Goal: Use online tool/utility: Utilize a website feature to perform a specific function

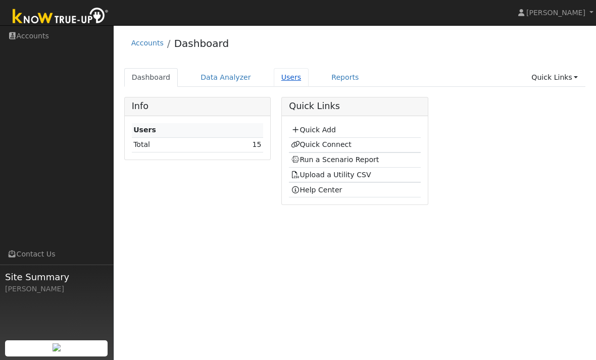
click at [287, 83] on link "Users" at bounding box center [291, 77] width 35 height 19
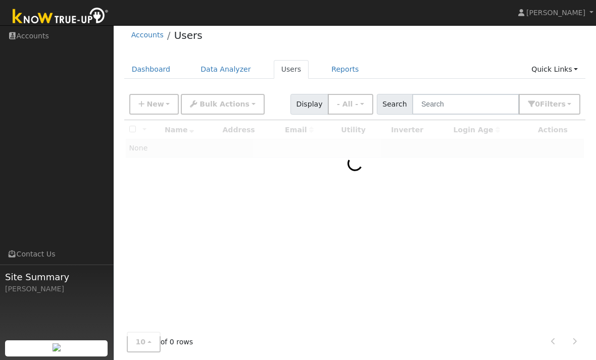
scroll to position [13, 0]
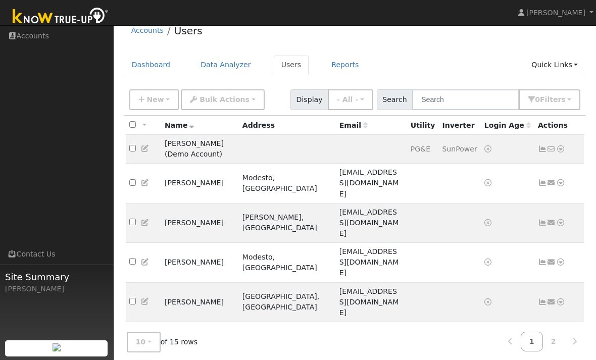
click at [465, 359] on link "Scenario" at bounding box center [452, 366] width 75 height 14
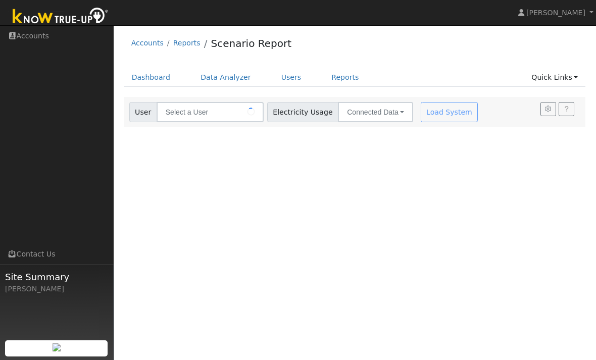
type input "[PERSON_NAME]"
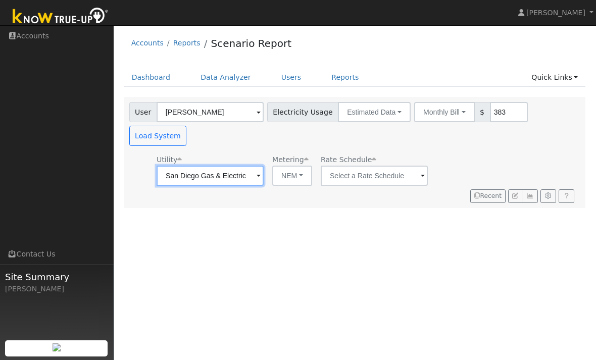
click at [234, 166] on input "San Diego Gas & Electric" at bounding box center [209, 176] width 107 height 20
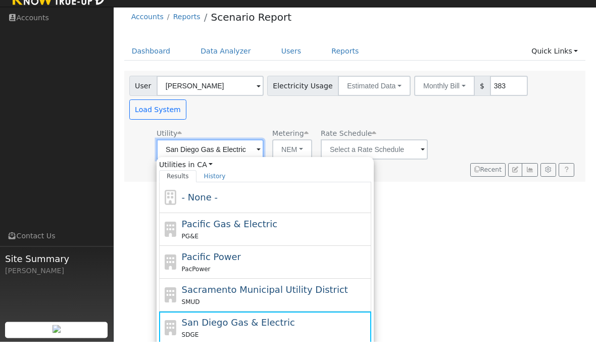
scroll to position [8, 0]
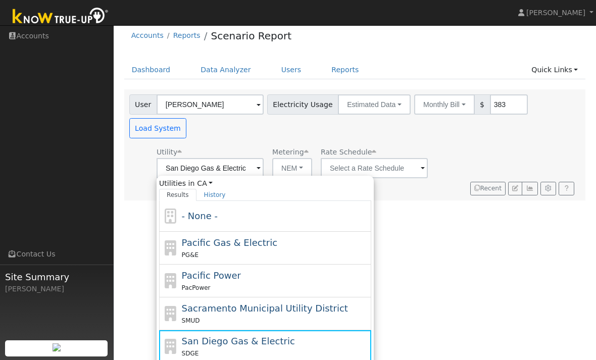
type input "Southern California Edison"
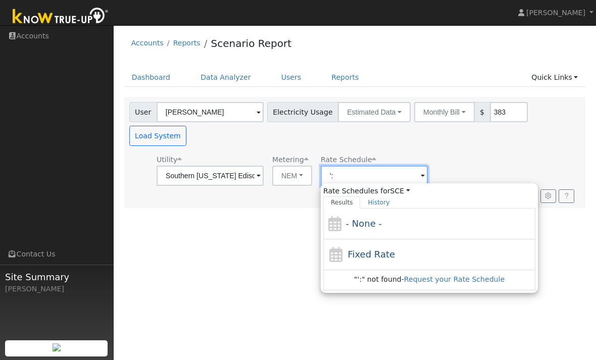
type input "'"
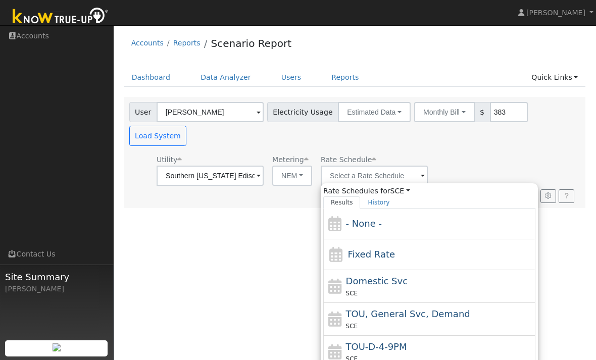
click at [436, 151] on div "Utility Southern California Edison Metering NEM NEM NBT Rate Schedule Rate Sche…" at bounding box center [352, 168] width 451 height 34
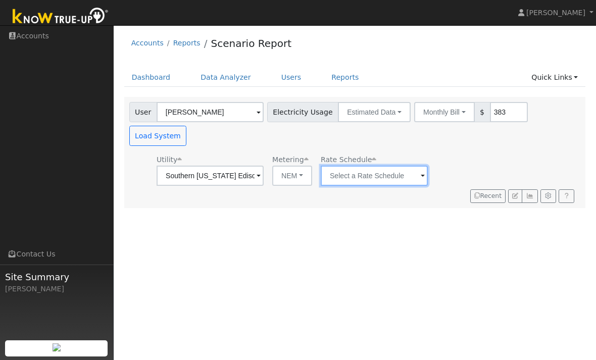
click at [364, 166] on input "text" at bounding box center [373, 176] width 107 height 20
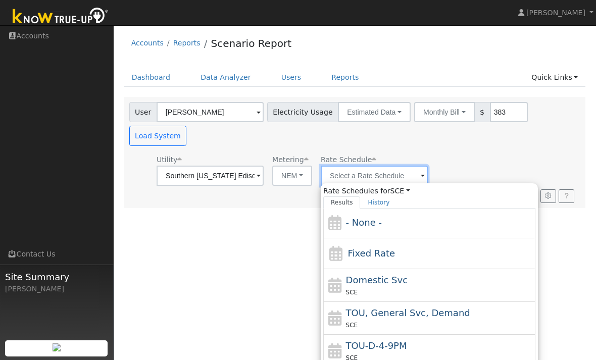
scroll to position [2, 0]
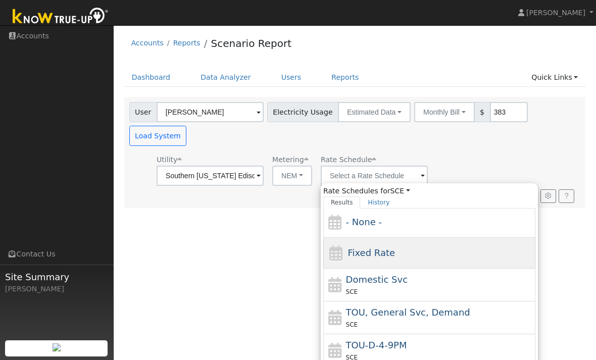
click at [408, 238] on div "Fixed Rate" at bounding box center [429, 253] width 212 height 31
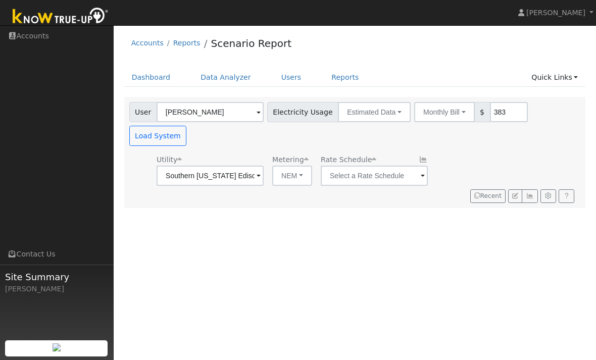
type input "Fixed Rate"
click at [367, 111] on button "Estimated Data" at bounding box center [374, 112] width 73 height 20
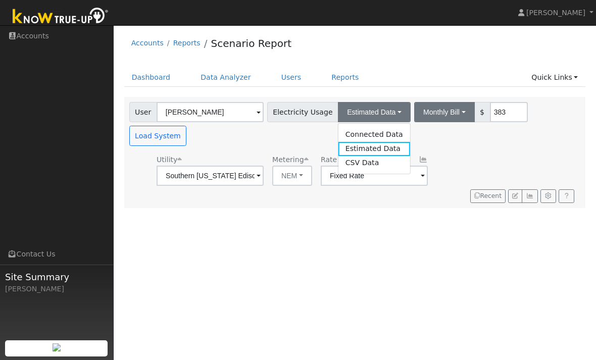
click at [428, 111] on button "Monthly Bill" at bounding box center [444, 112] width 61 height 20
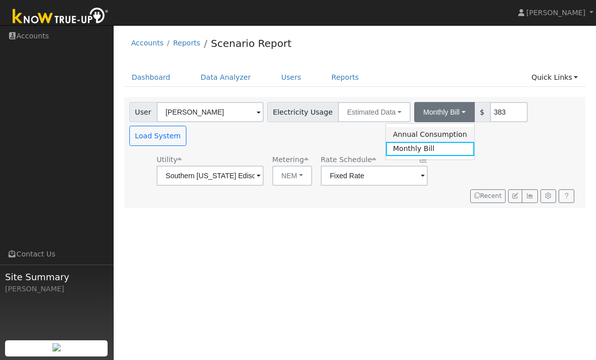
click at [420, 135] on link "Annual Consumption" at bounding box center [430, 134] width 88 height 14
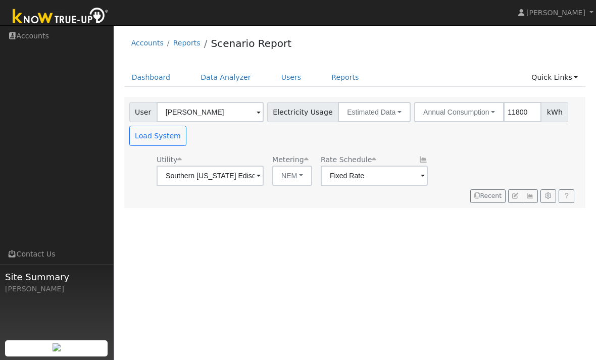
type input "11800"
click at [146, 131] on button "Load System" at bounding box center [158, 136] width 58 height 20
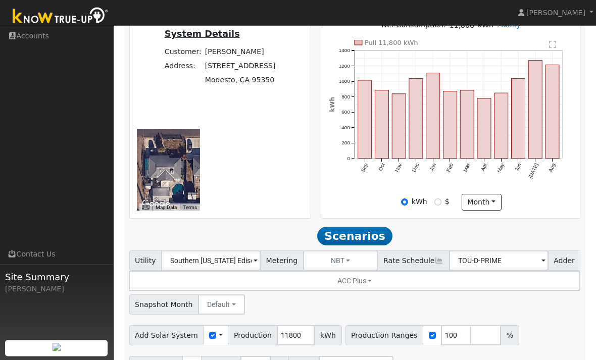
scroll to position [295, 0]
click at [219, 294] on button "Default" at bounding box center [221, 304] width 47 height 20
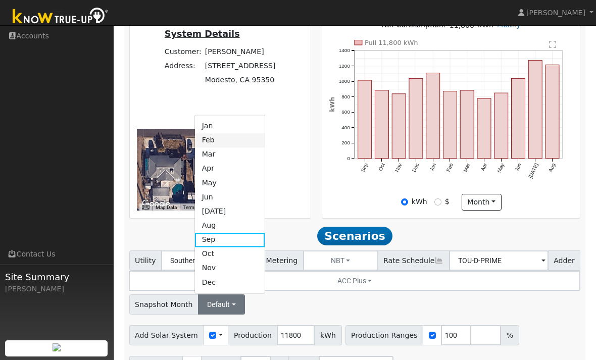
click at [215, 133] on link "Feb" at bounding box center [230, 140] width 70 height 14
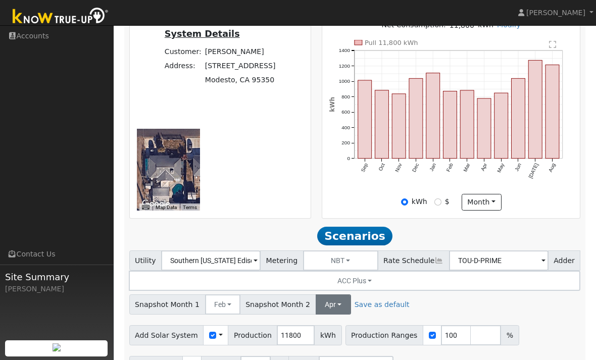
click at [324, 294] on button "Apr" at bounding box center [332, 304] width 35 height 20
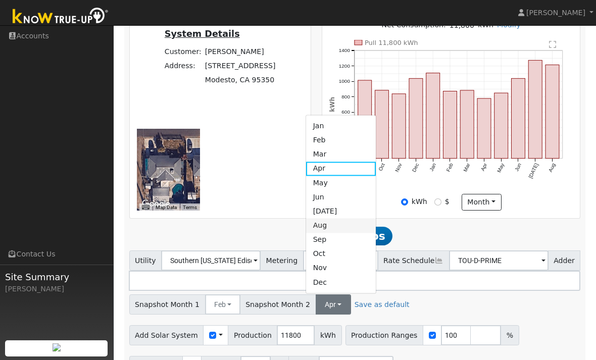
click at [327, 219] on link "Aug" at bounding box center [341, 226] width 70 height 14
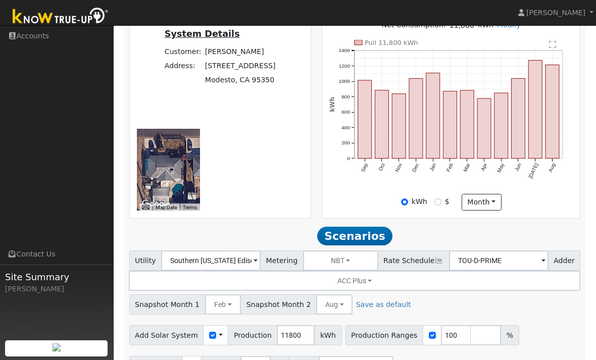
type input "2"
click at [441, 325] on input "100" at bounding box center [456, 335] width 30 height 20
type input "1"
type input "50"
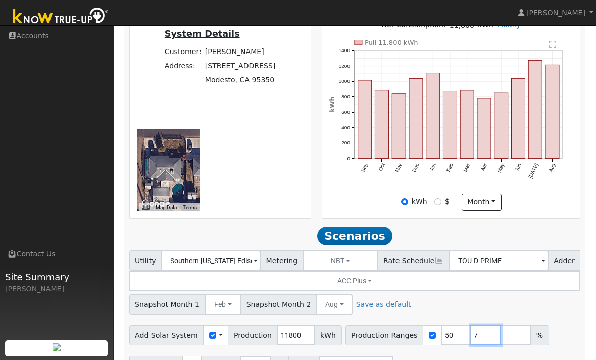
type input "75"
type input "0"
type input "100"
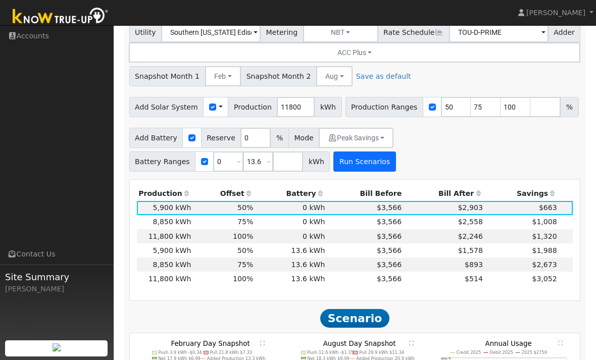
scroll to position [525, 0]
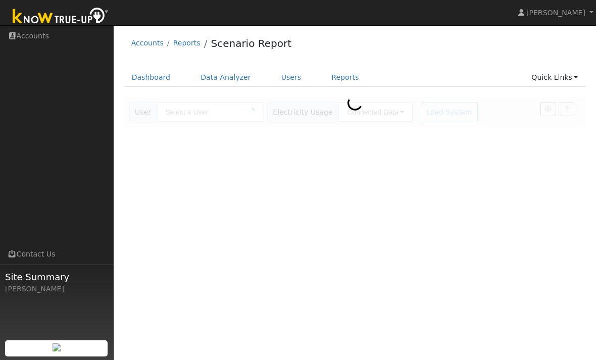
type input "[PERSON_NAME]"
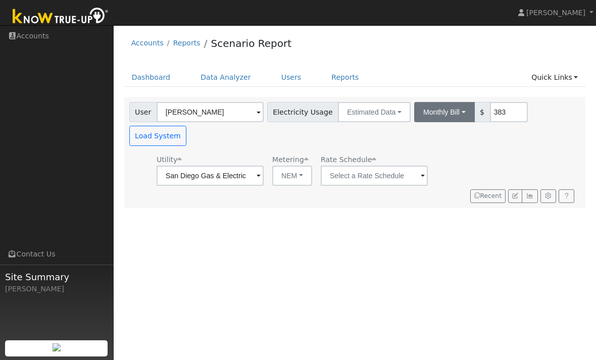
click at [414, 111] on button "Monthly Bill" at bounding box center [444, 112] width 61 height 20
click at [420, 132] on link "Annual Consumption" at bounding box center [430, 134] width 88 height 14
type input "11800"
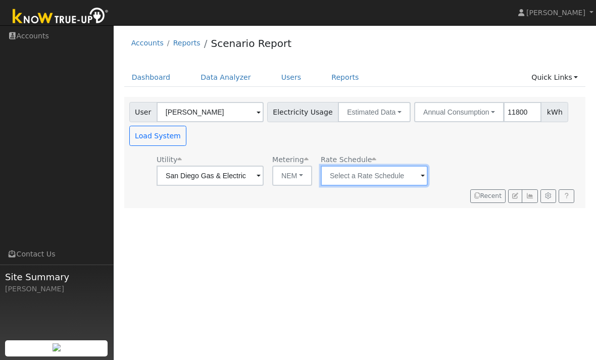
click at [347, 180] on input "text" at bounding box center [373, 176] width 107 height 20
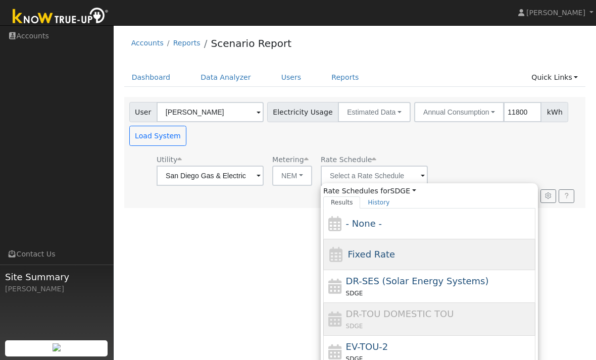
click at [388, 258] on div "Fixed Rate" at bounding box center [429, 254] width 212 height 31
type input "Fixed Rate"
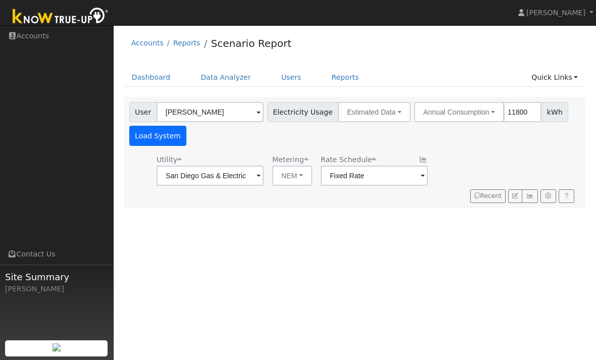
click at [164, 140] on button "Load System" at bounding box center [158, 136] width 58 height 20
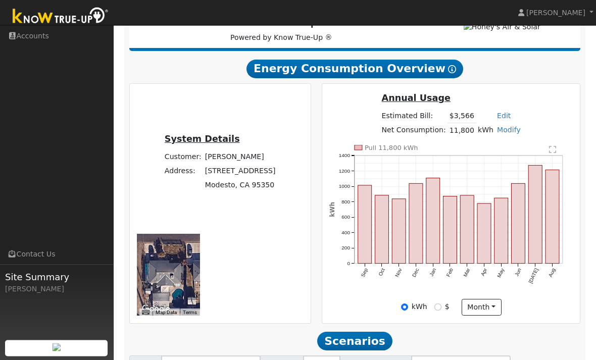
scroll to position [152, 0]
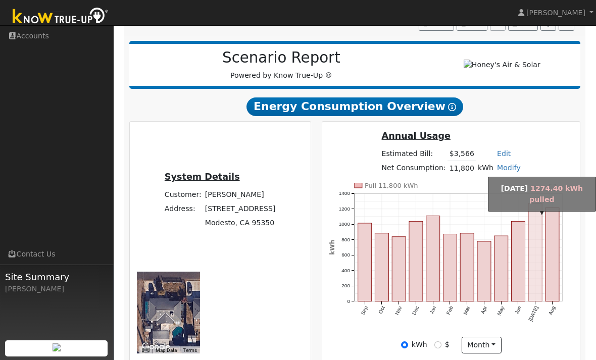
click at [541, 288] on rect "onclick=""" at bounding box center [535, 252] width 14 height 98
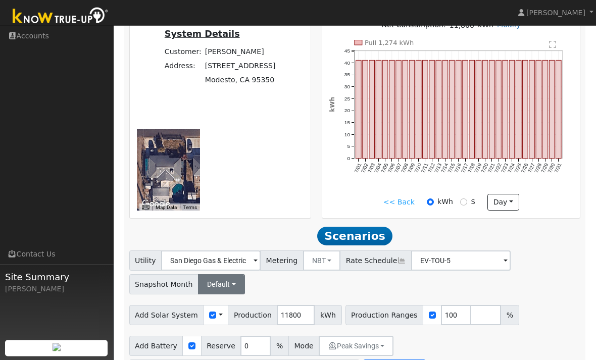
click at [219, 289] on button "Default" at bounding box center [221, 285] width 47 height 20
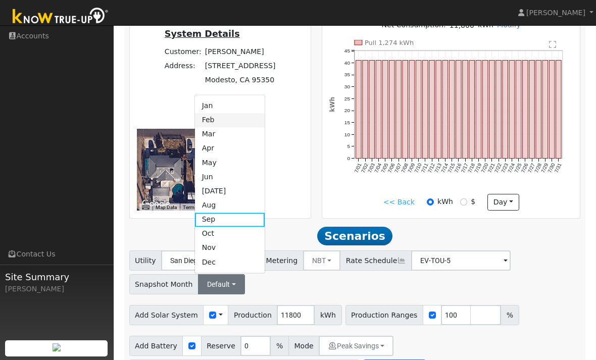
click at [215, 123] on link "Feb" at bounding box center [230, 120] width 70 height 14
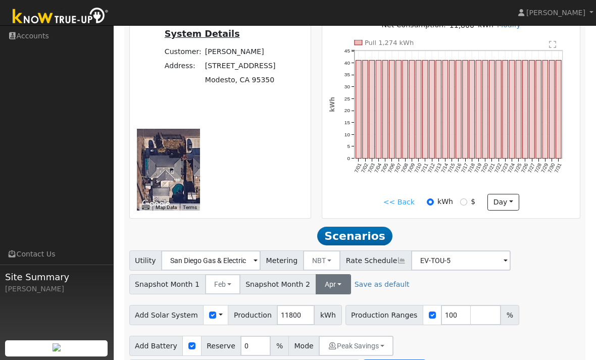
click at [315, 284] on button "Apr" at bounding box center [332, 284] width 35 height 20
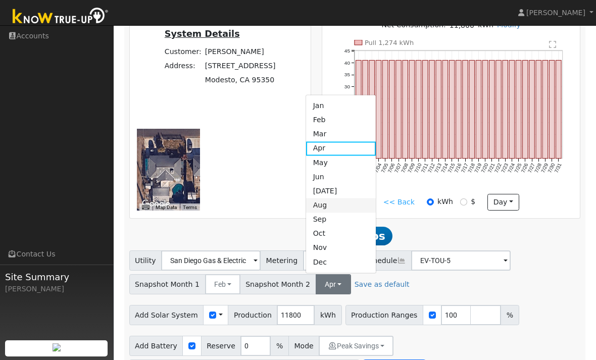
click at [325, 208] on link "Aug" at bounding box center [341, 205] width 70 height 14
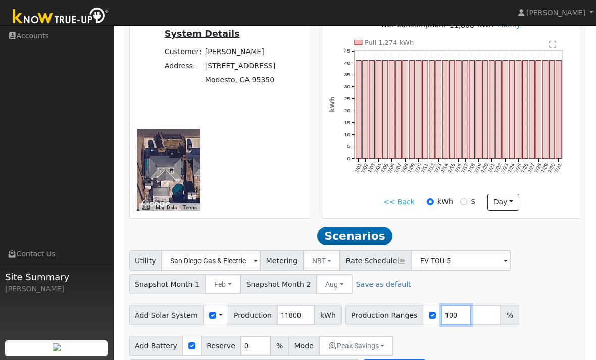
click at [441, 317] on input "100" at bounding box center [456, 315] width 30 height 20
type input "1"
type input "57"
type input "113"
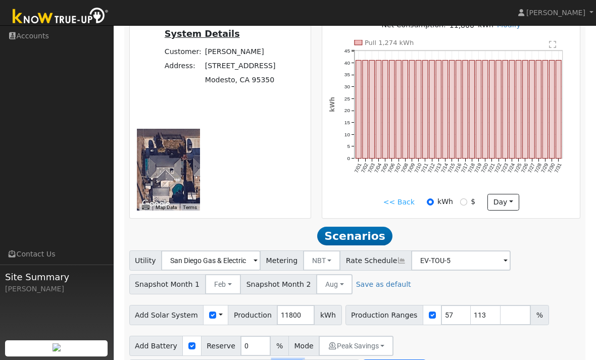
type input "2"
type input "0"
type input "13.6"
click at [448, 359] on div "Add Battery Reserve 0 % Mode Peak Savings Self Consumption Peak Savings ACC Hig…" at bounding box center [354, 355] width 455 height 47
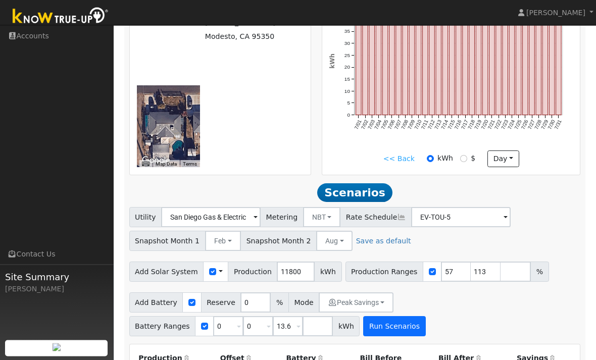
scroll to position [338, 0]
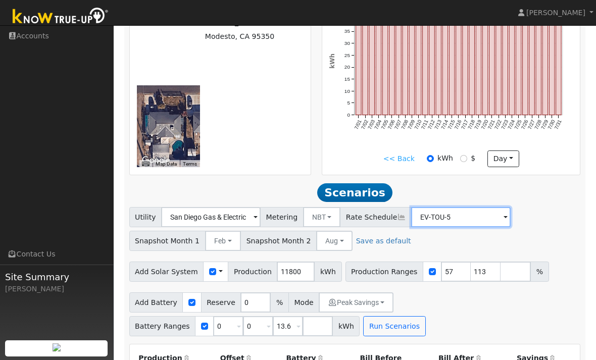
click at [466, 223] on input "EV-TOU-5" at bounding box center [460, 217] width 99 height 20
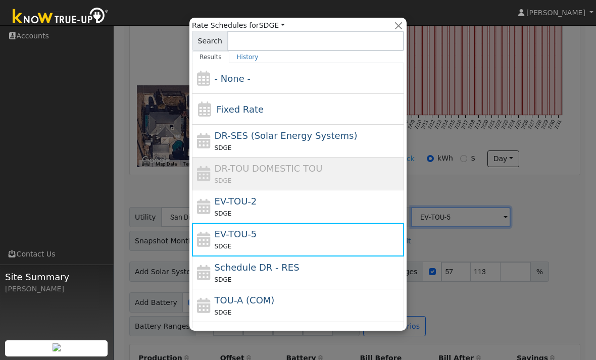
scroll to position [0, 0]
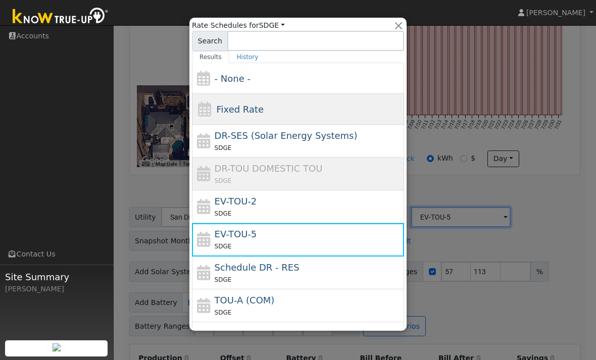
click at [361, 106] on div "Fixed Rate" at bounding box center [298, 109] width 212 height 31
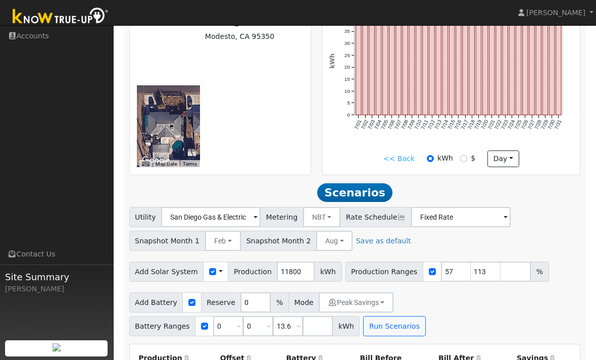
type input "Fixed Rate"
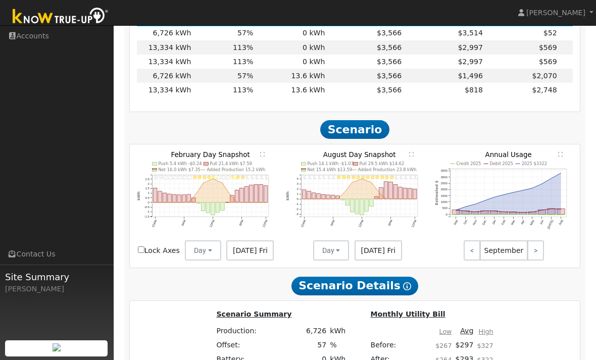
scroll to position [643, 0]
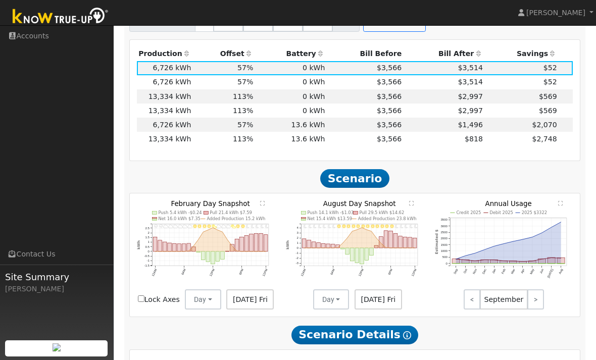
click at [374, 179] on span "Scenario" at bounding box center [354, 178] width 69 height 19
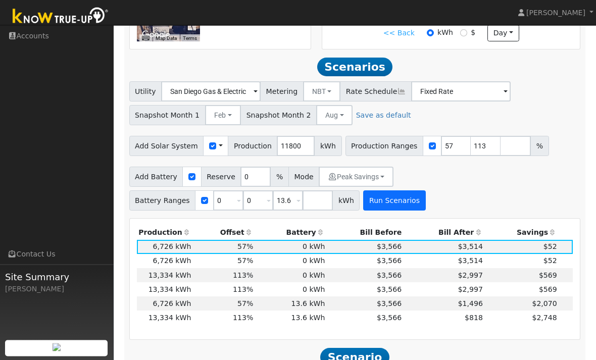
click at [400, 200] on button "Run Scenarios" at bounding box center [394, 201] width 62 height 20
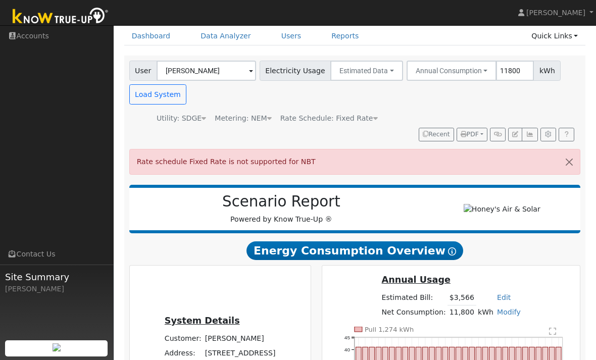
scroll to position [0, 0]
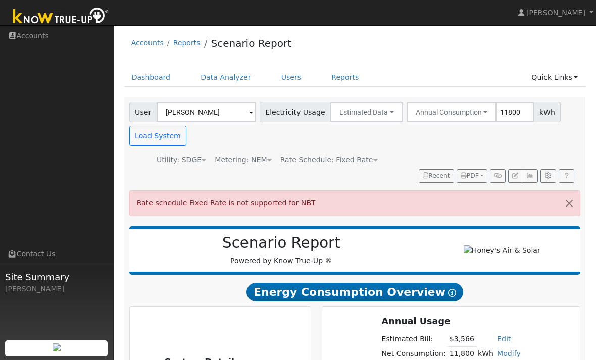
click at [356, 164] on span "Rate Schedule: Fixed Rate" at bounding box center [328, 159] width 97 height 8
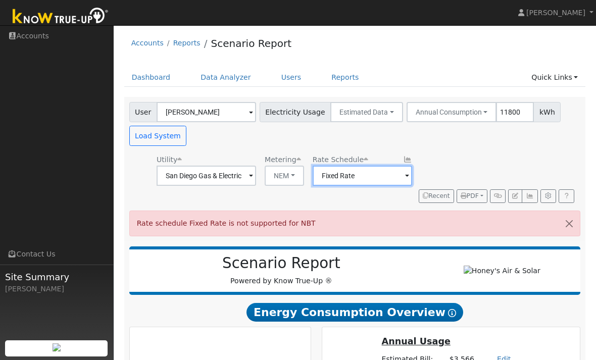
click at [375, 173] on input "Fixed Rate" at bounding box center [361, 176] width 99 height 20
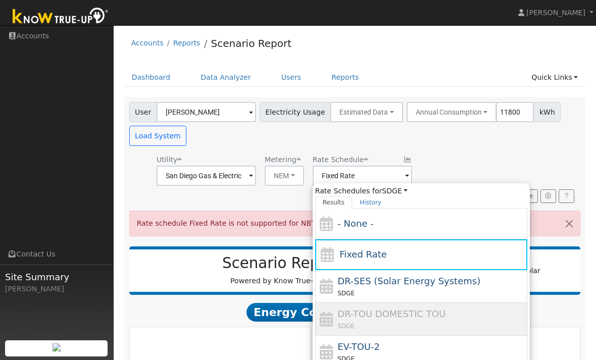
click at [529, 140] on div "User Wendy Ducos Account Default Account Default Account 912 Dartmouth Avenue, …" at bounding box center [352, 121] width 451 height 47
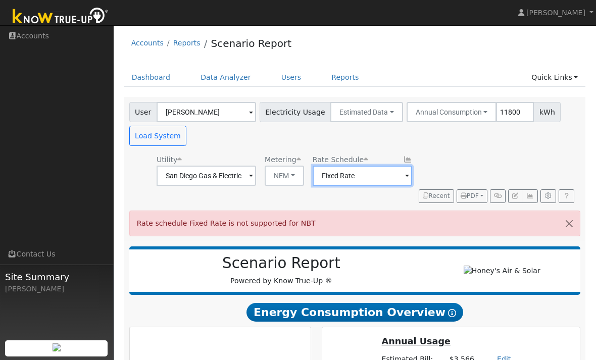
click at [350, 166] on input "Fixed Rate" at bounding box center [361, 176] width 99 height 20
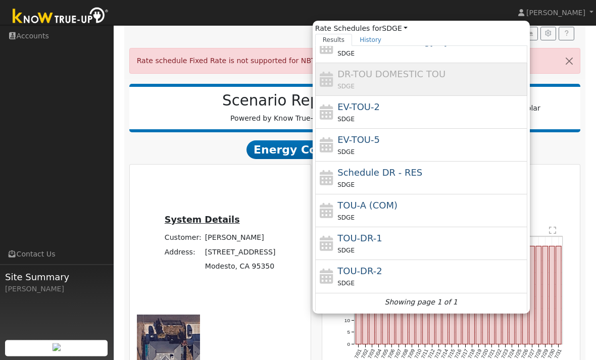
scroll to position [163, 0]
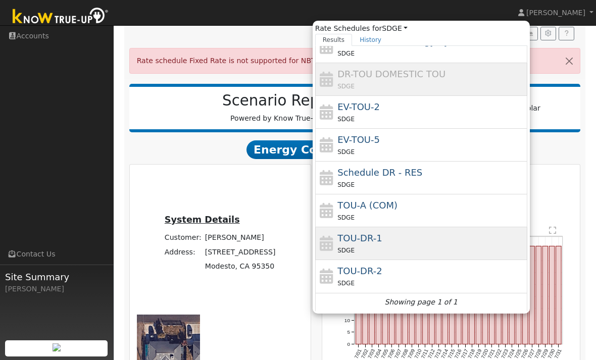
click at [416, 240] on div "TOU-DR-1 SDGE" at bounding box center [430, 243] width 187 height 24
type input "TOU-DR-1"
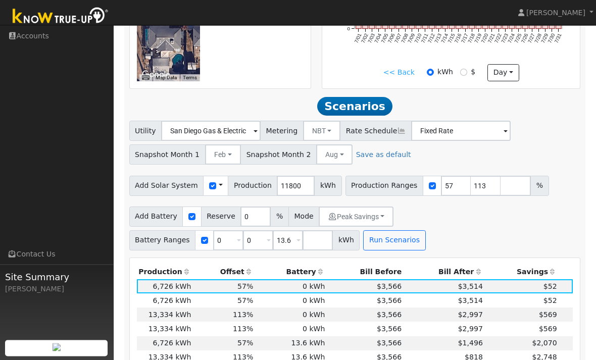
scroll to position [527, 0]
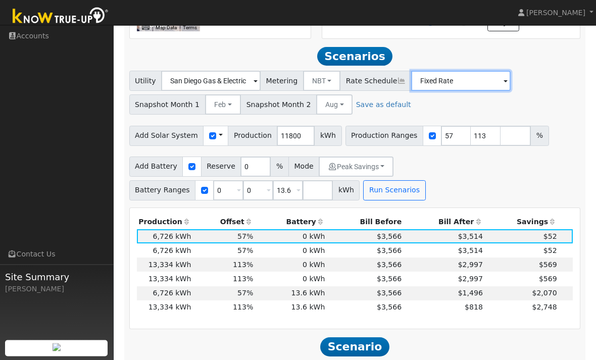
click at [454, 85] on input "Fixed Rate" at bounding box center [460, 81] width 99 height 20
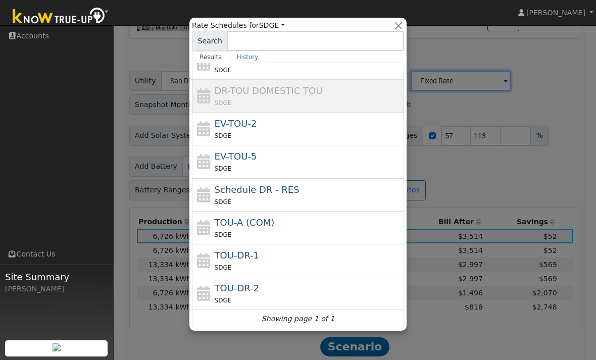
scroll to position [77, 0]
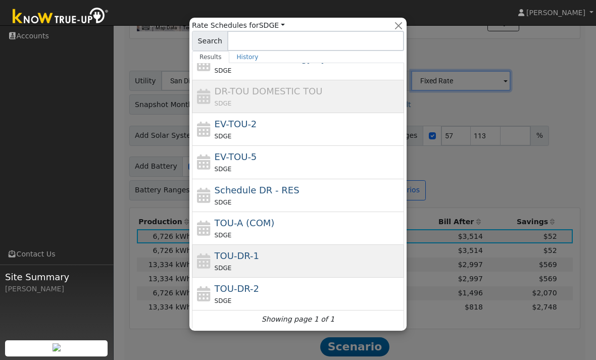
click at [311, 262] on div "SDGE" at bounding box center [308, 267] width 187 height 11
type input "TOU-DR-1"
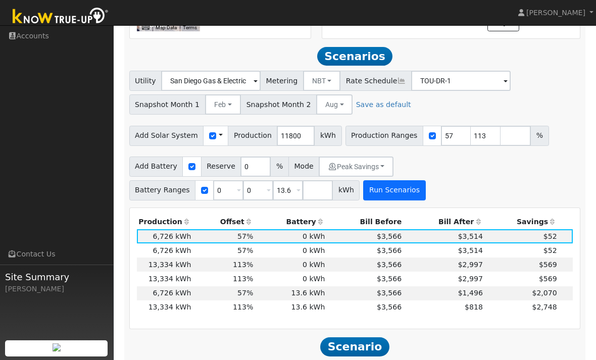
click at [390, 189] on button "Run Scenarios" at bounding box center [394, 190] width 62 height 20
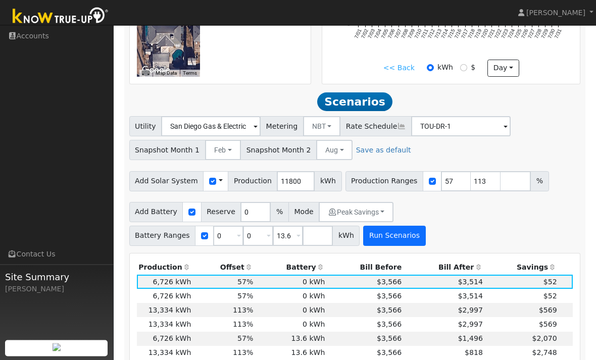
scroll to position [473, 0]
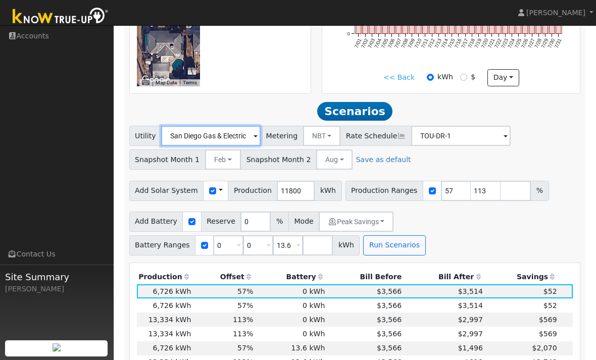
click at [227, 129] on input "San Diego Gas & Electric" at bounding box center [210, 136] width 99 height 20
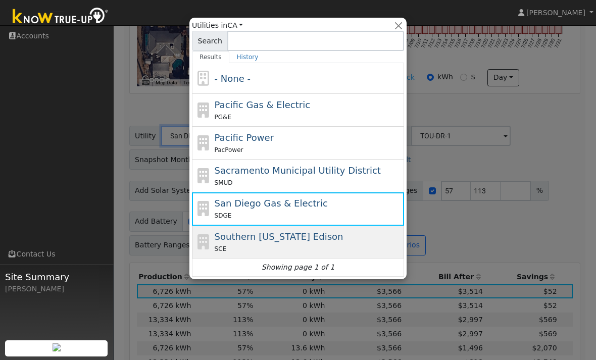
click at [298, 236] on span "Southern [US_STATE] Edison" at bounding box center [279, 236] width 129 height 11
type input "Southern [US_STATE] Edison"
type input "TOU-D-PRIME"
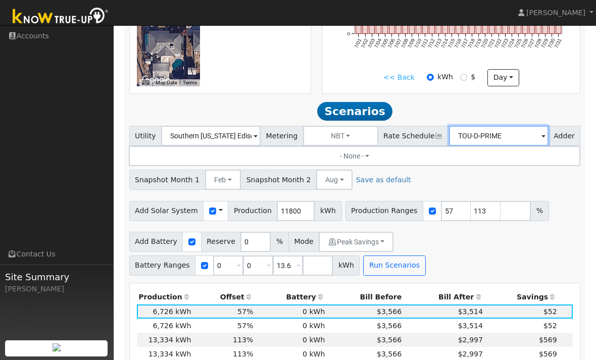
click at [471, 136] on input "TOU-D-PRIME" at bounding box center [498, 136] width 99 height 20
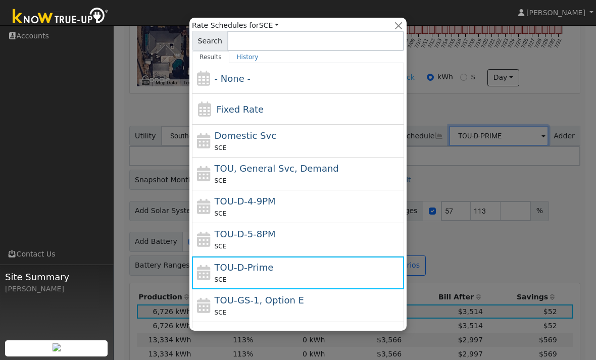
click at [458, 163] on div at bounding box center [298, 180] width 596 height 360
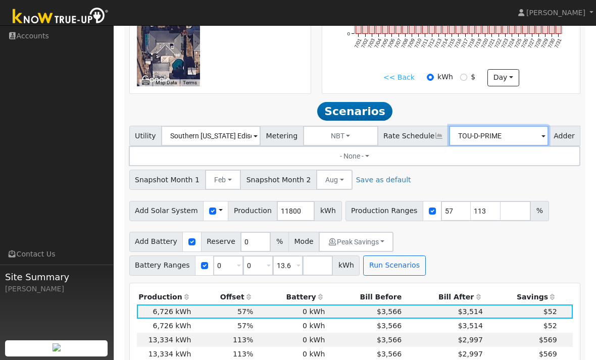
click at [460, 132] on input "TOU-D-PRIME" at bounding box center [498, 136] width 99 height 20
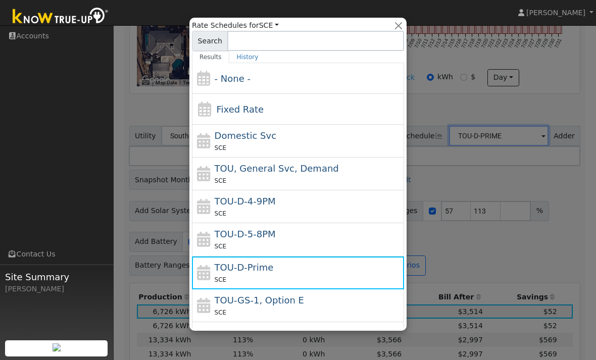
click at [446, 171] on div at bounding box center [298, 180] width 596 height 360
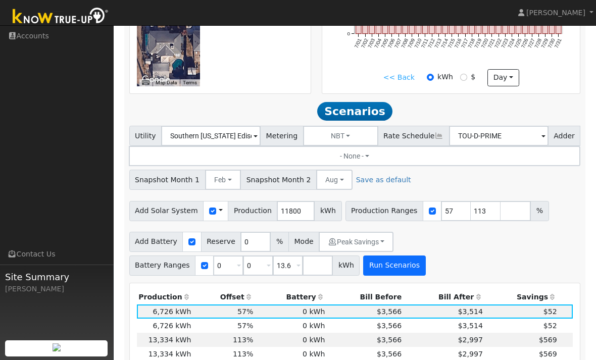
click at [391, 255] on button "Run Scenarios" at bounding box center [394, 265] width 62 height 20
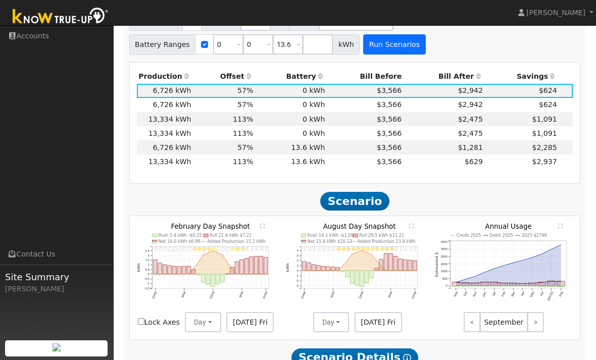
scroll to position [660, 0]
click at [255, 224] on icon "11PM - Clear 10PM - Clear 9PM - Clear 8PM - Clear 7PM - Clear 6PM - Clear 5PM -…" at bounding box center [206, 272] width 138 height 96
click at [269, 224] on icon "11PM - Clear 10PM - Clear 9PM - Clear 8PM - Clear 7PM - Clear 6PM - Clear 5PM -…" at bounding box center [206, 272] width 138 height 96
click at [349, 126] on td "$3,566" at bounding box center [365, 133] width 77 height 14
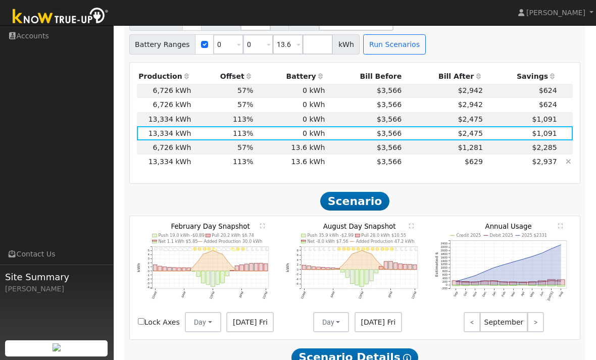
click at [502, 154] on td "$2,937" at bounding box center [521, 161] width 74 height 14
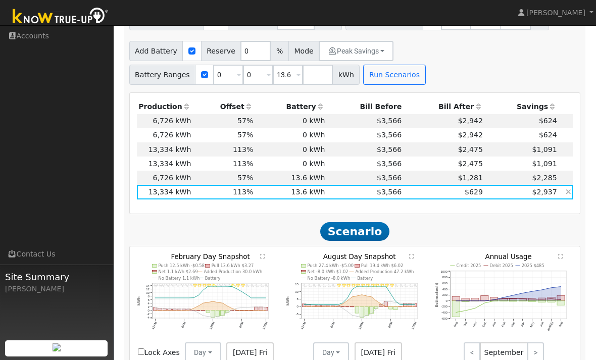
scroll to position [556, 0]
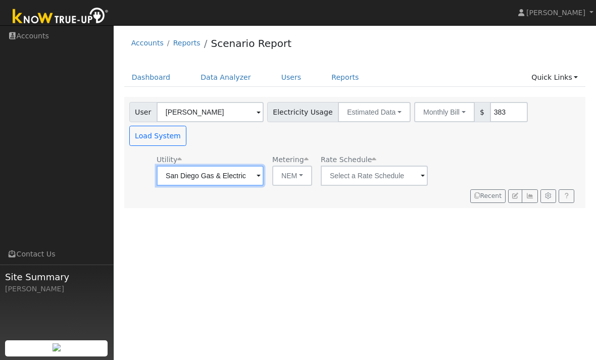
click at [223, 166] on input "San Diego Gas & Electric" at bounding box center [209, 176] width 107 height 20
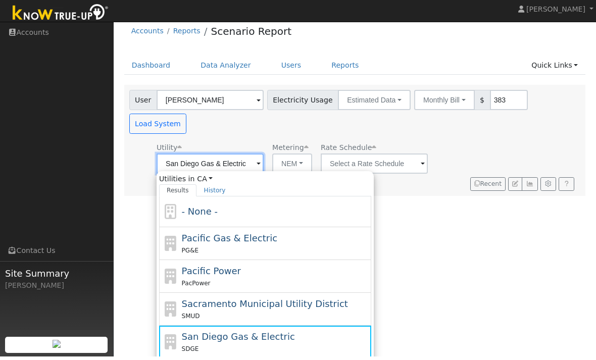
scroll to position [8, 0]
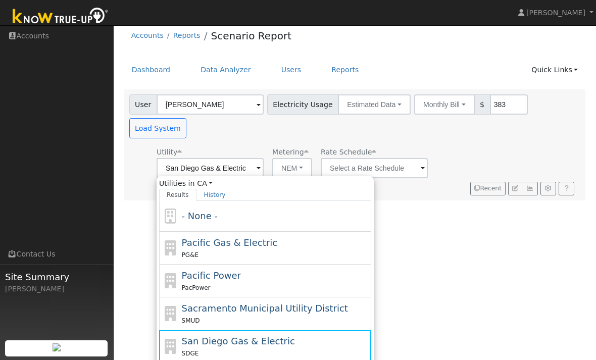
type input "Southern [US_STATE] Edison"
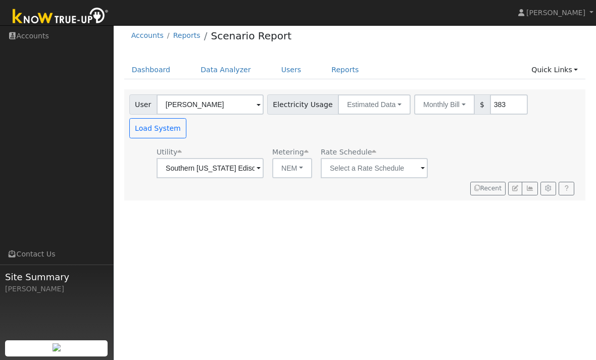
scroll to position [0, 0]
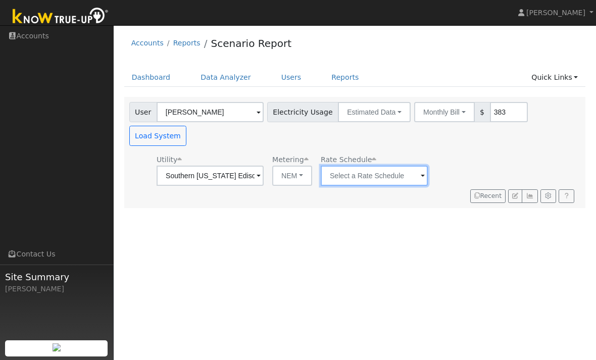
click at [354, 166] on input "text" at bounding box center [373, 176] width 107 height 20
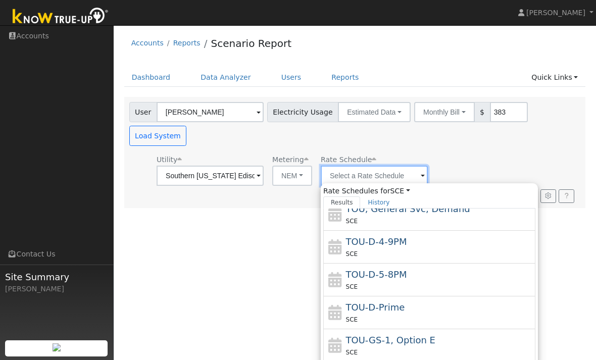
scroll to position [103, 0]
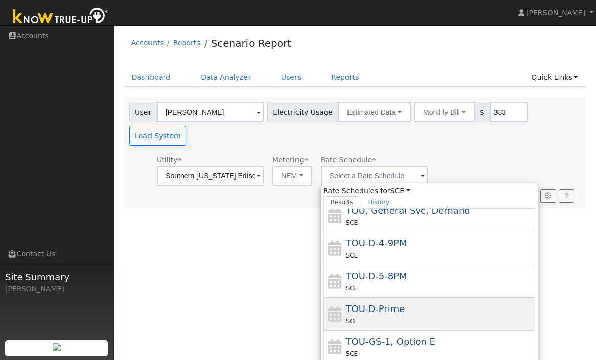
click at [383, 302] on div "TOU-D-Prime SCE" at bounding box center [439, 314] width 187 height 24
type input "TOU-D-Prime"
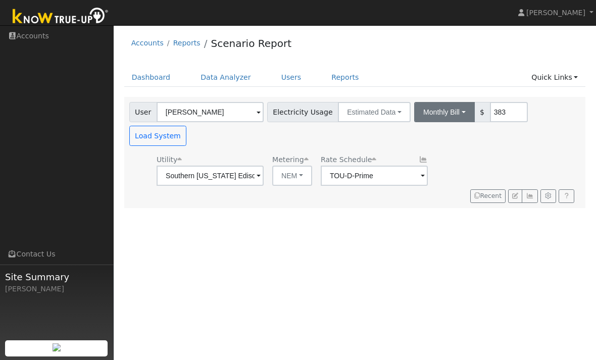
click at [427, 112] on button "Monthly Bill" at bounding box center [444, 112] width 61 height 20
click at [422, 133] on link "Annual Consumption" at bounding box center [430, 134] width 88 height 14
type input "11800"
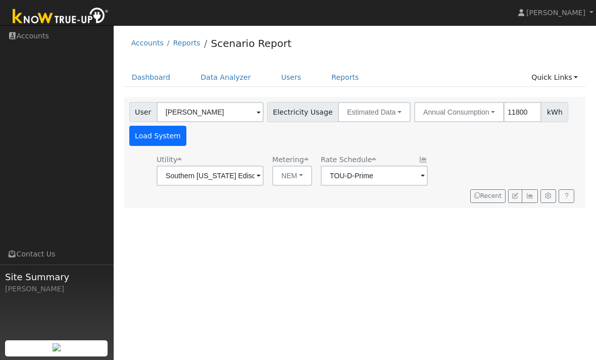
click at [171, 137] on button "Load System" at bounding box center [158, 136] width 58 height 20
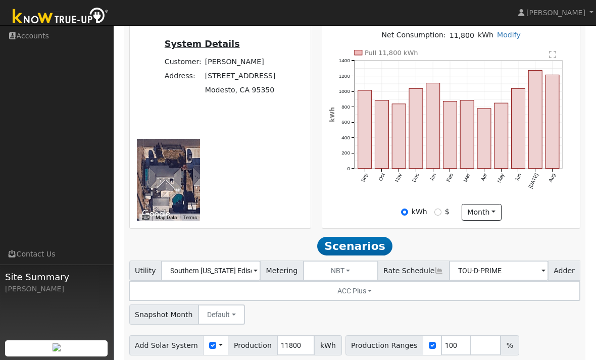
scroll to position [295, 0]
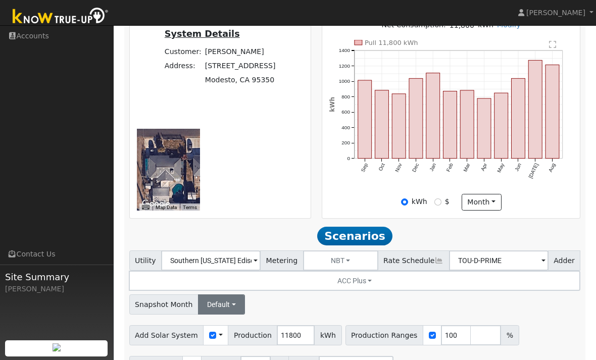
click at [227, 294] on button "Default" at bounding box center [221, 304] width 47 height 20
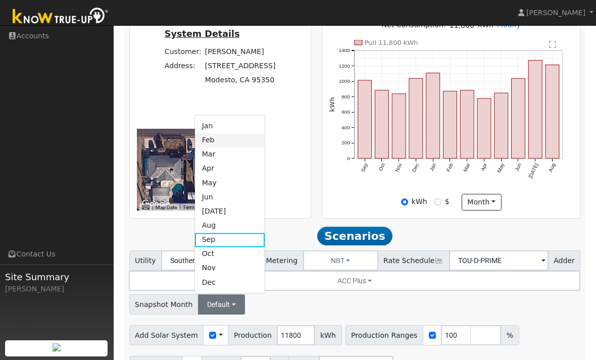
click at [218, 133] on link "Feb" at bounding box center [230, 140] width 70 height 14
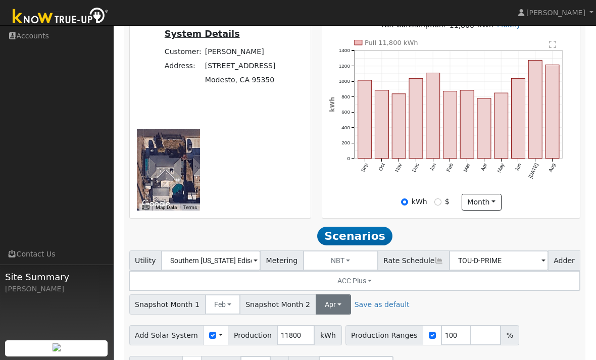
click at [326, 294] on button "Apr" at bounding box center [332, 304] width 35 height 20
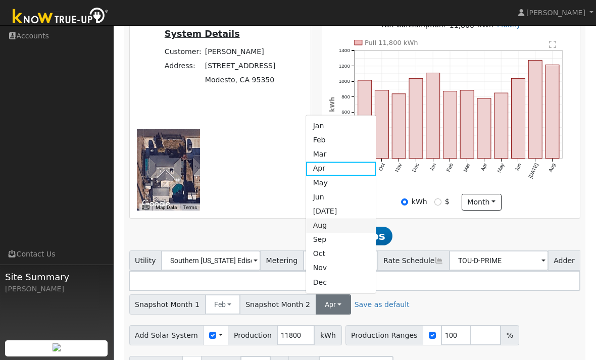
click at [339, 219] on link "Aug" at bounding box center [341, 226] width 70 height 14
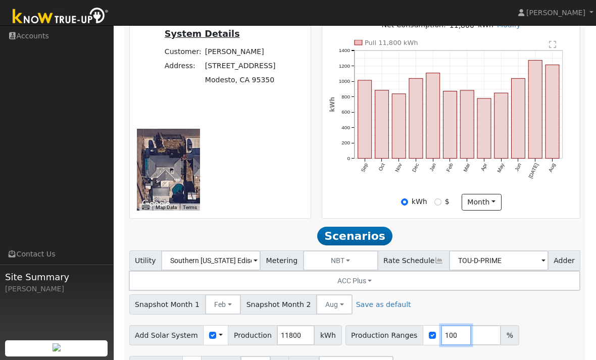
click at [443, 325] on input "100" at bounding box center [456, 335] width 30 height 20
type input "1"
type input "60"
type input "113"
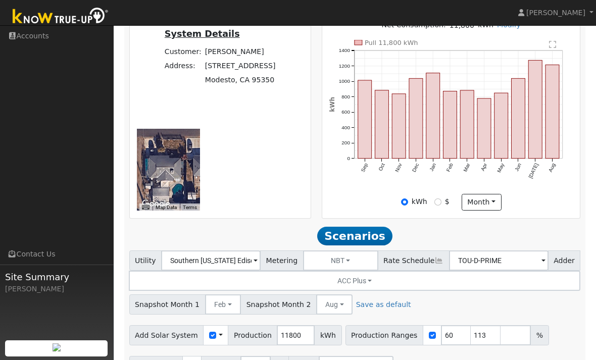
type input "2"
type input "0"
type input "13.6"
type input "0"
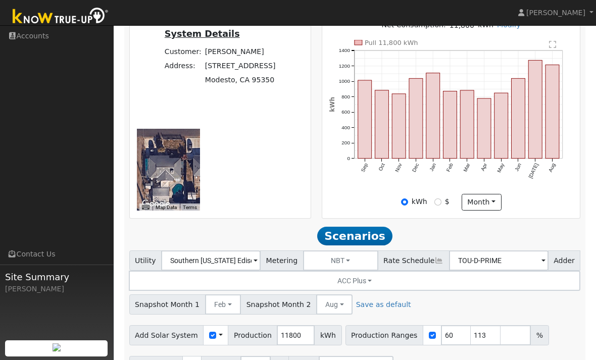
type input "13.6"
type input "0"
type input "13.6"
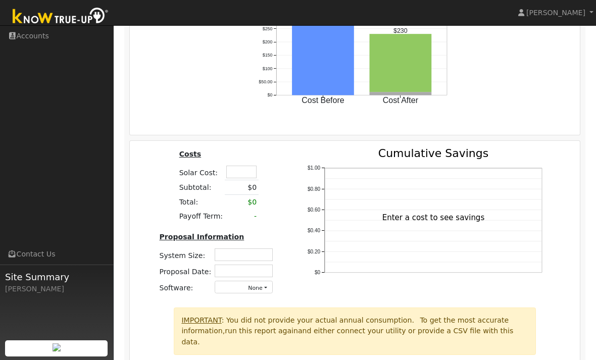
scroll to position [971, 0]
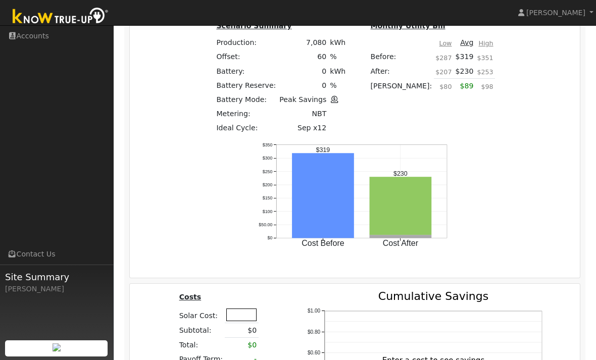
click at [241, 308] on input "text" at bounding box center [241, 314] width 30 height 13
type input "$22,038"
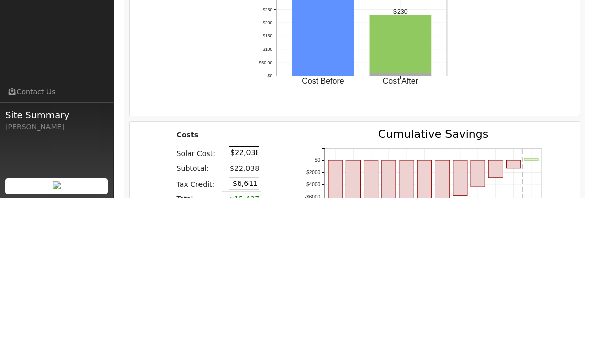
scroll to position [1133, 0]
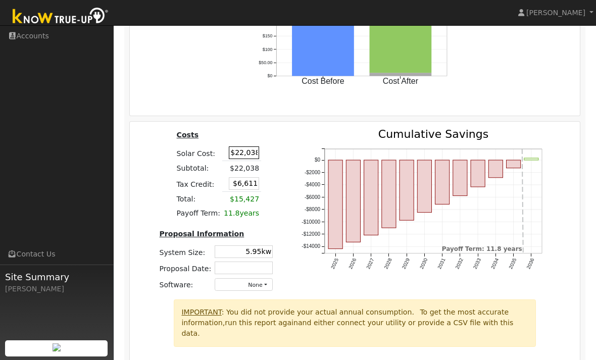
type input "5.95kw"
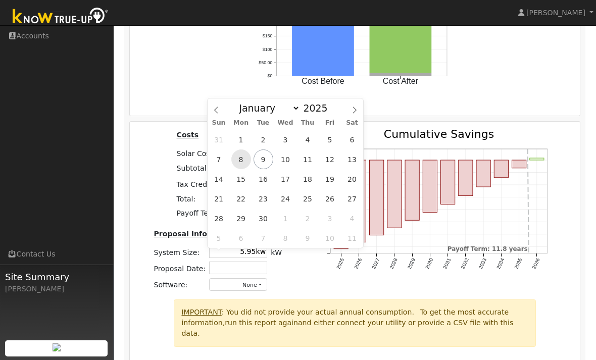
click at [240, 162] on span "8" at bounding box center [241, 159] width 20 height 20
type input "[DATE]"
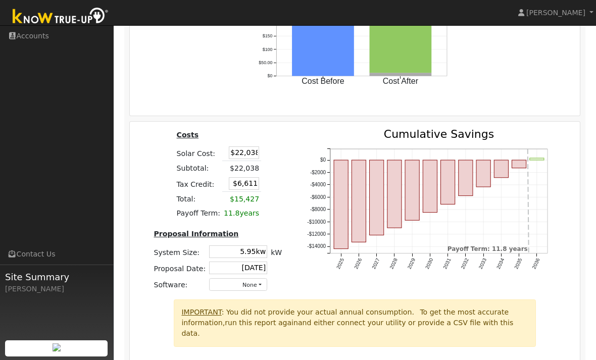
click at [314, 266] on icon "2025 2026 2027 2028 2029 2030 2031 2032 2033 2034 2035 2036 -$14000 -$12000 -$1…" at bounding box center [431, 211] width 252 height 165
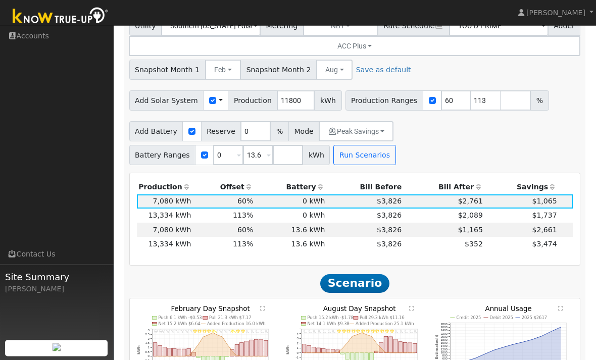
scroll to position [569, 0]
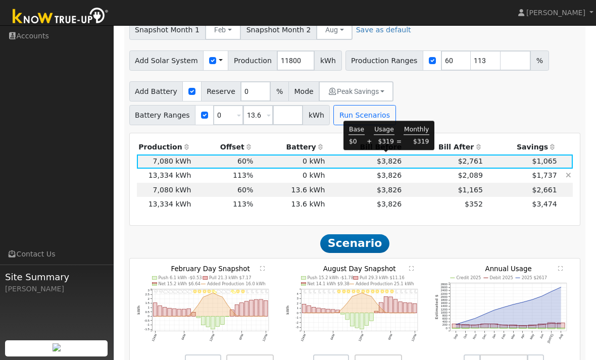
click at [452, 169] on td "$2,089" at bounding box center [443, 176] width 81 height 14
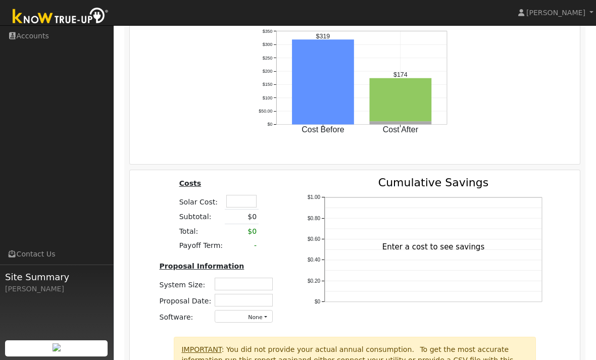
scroll to position [1114, 0]
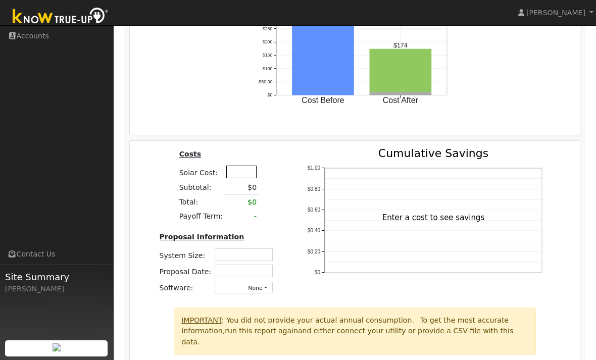
click at [242, 166] on input "text" at bounding box center [241, 172] width 30 height 13
type input "$37,912"
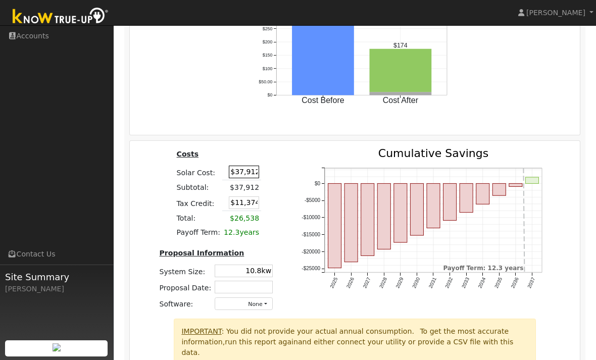
type input "10.8kw"
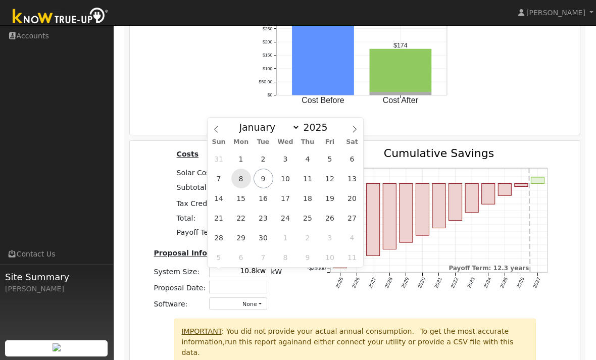
click at [241, 180] on span "8" at bounding box center [241, 179] width 20 height 20
type input "[DATE]"
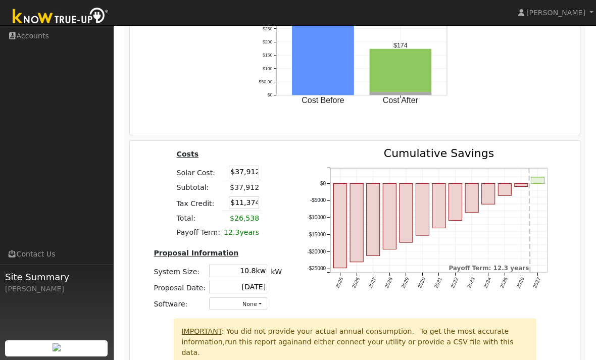
click at [381, 303] on div "2025 2026 2027 2028 2029 2030 2031 2032 2033 2034 2035 2036 2037 -$25000 -$2000…" at bounding box center [431, 233] width 274 height 171
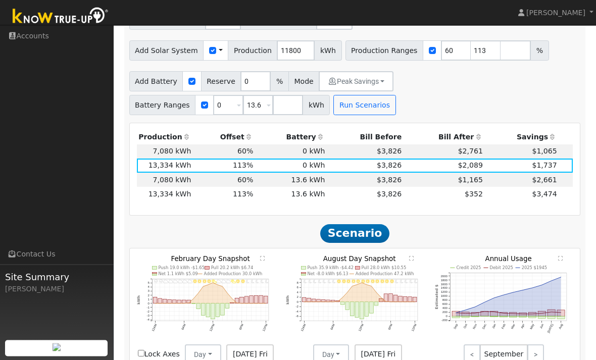
scroll to position [575, 0]
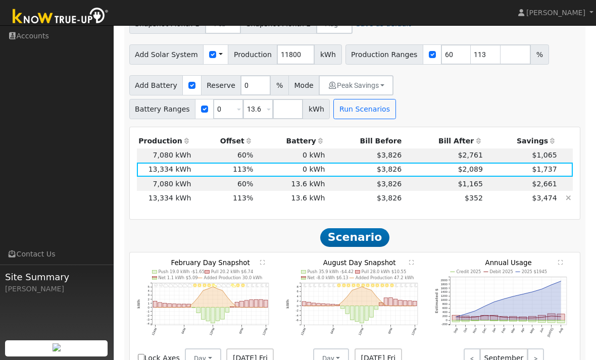
click at [423, 191] on td "$352" at bounding box center [443, 198] width 81 height 14
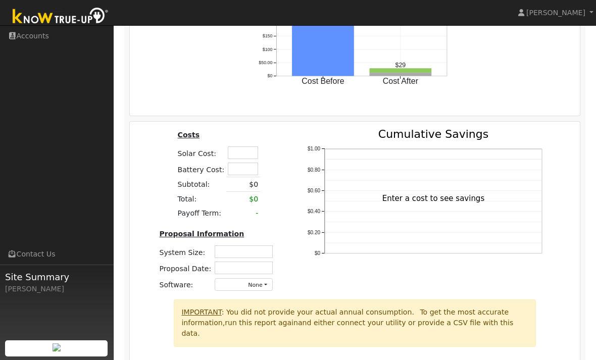
scroll to position [990, 0]
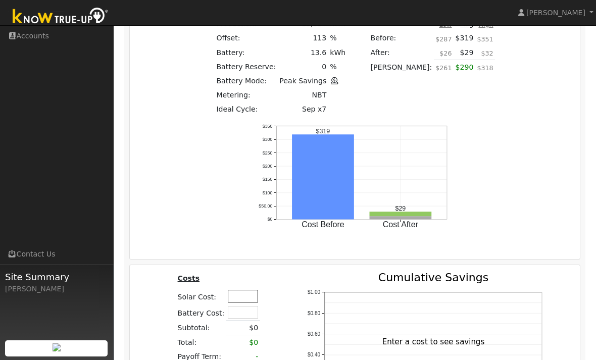
click at [244, 290] on input "text" at bounding box center [243, 296] width 30 height 13
type input "$63,891"
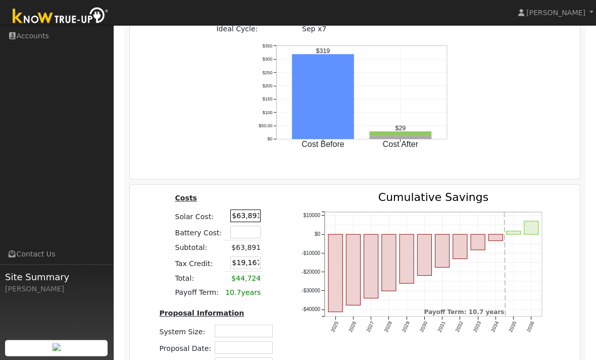
scroll to position [1093, 0]
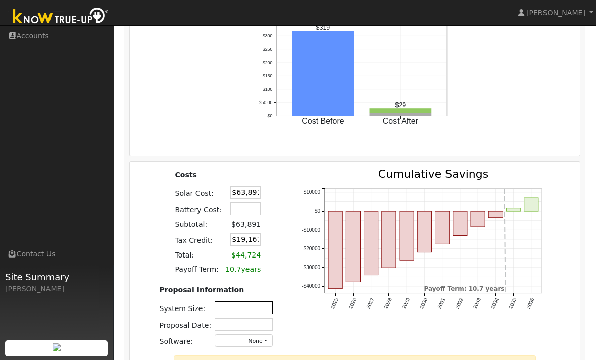
click at [253, 301] on input "text" at bounding box center [244, 307] width 58 height 13
type input "10.8kw"
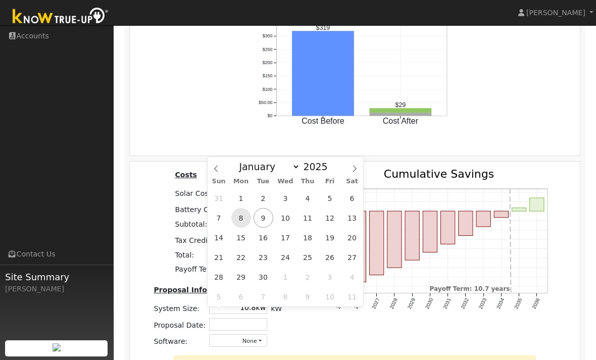
click at [242, 223] on span "8" at bounding box center [241, 218] width 20 height 20
type input "[DATE]"
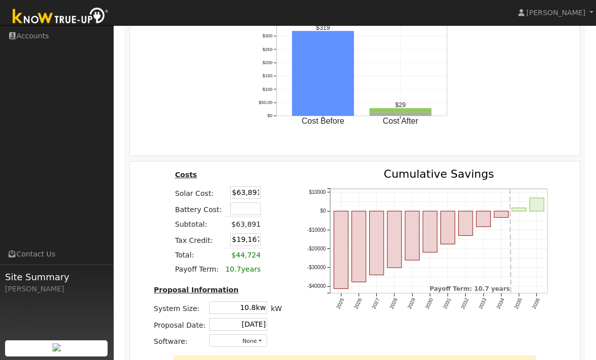
click at [468, 327] on div "2025 2026 2027 2028 2029 2030 2031 2032 2033 2034 2035 2036 -$40000 -$30000 -$2…" at bounding box center [431, 262] width 274 height 187
